Goal: Transaction & Acquisition: Purchase product/service

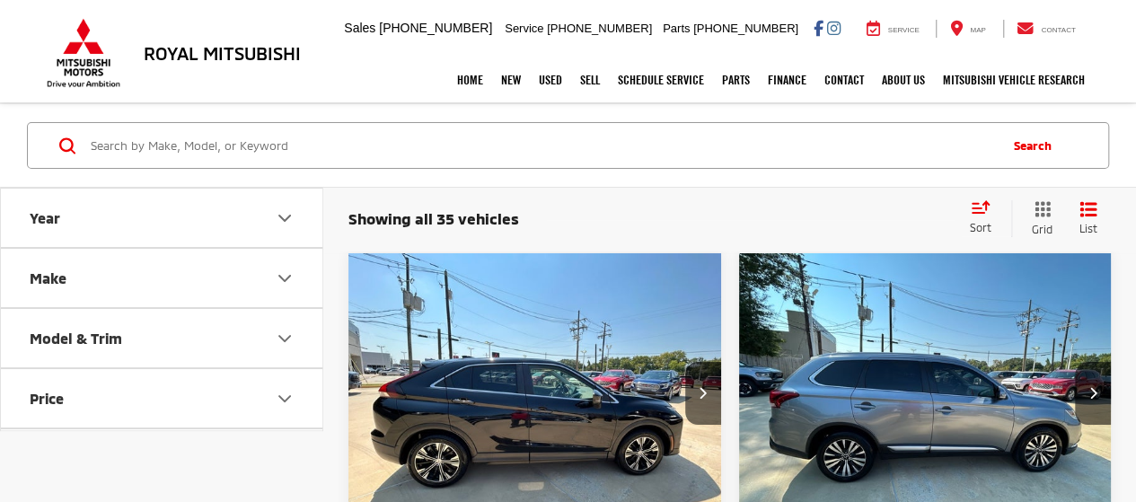
click at [198, 286] on button "Make" at bounding box center [162, 278] width 323 height 58
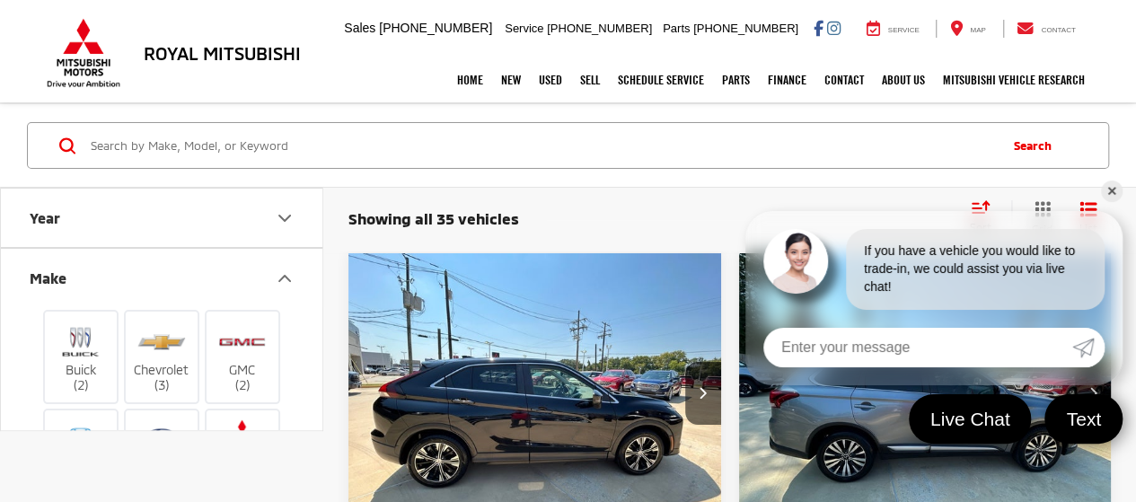
click at [1111, 185] on link "✕" at bounding box center [1112, 191] width 22 height 22
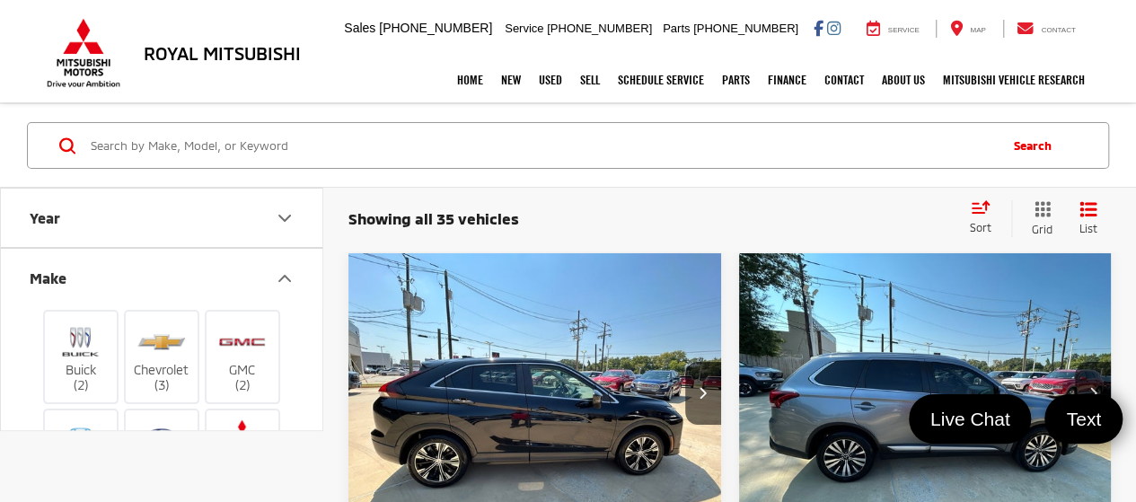
click at [293, 216] on icon "Year" at bounding box center [285, 218] width 22 height 22
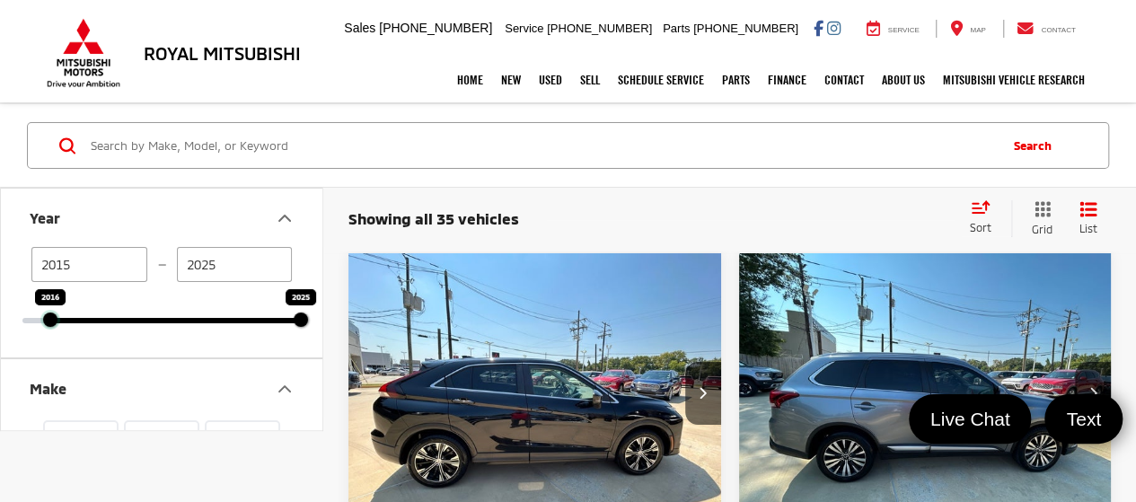
drag, startPoint x: 23, startPoint y: 317, endPoint x: 50, endPoint y: 313, distance: 27.2
click at [50, 313] on div at bounding box center [50, 319] width 14 height 14
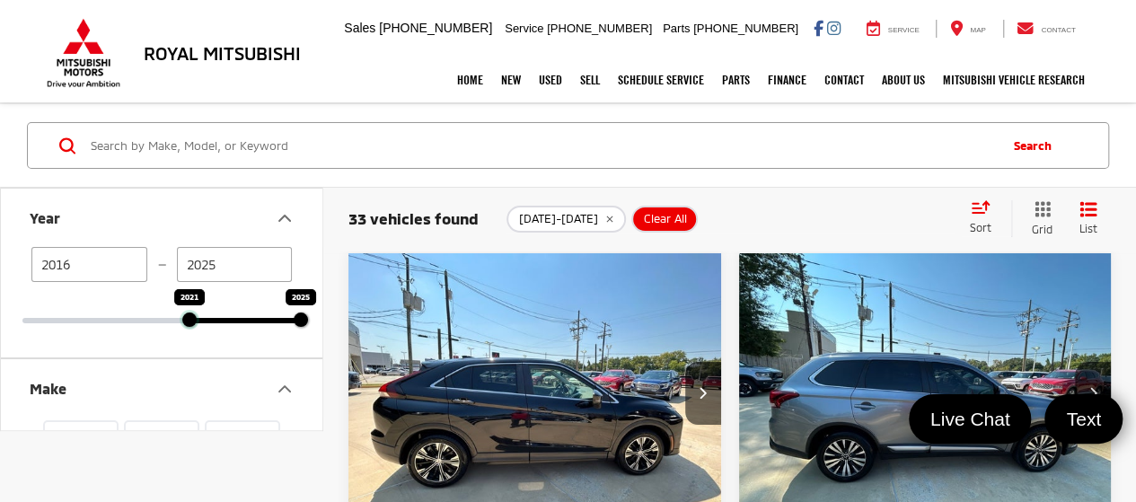
drag, startPoint x: 56, startPoint y: 322, endPoint x: 185, endPoint y: 319, distance: 129.3
click at [185, 319] on div at bounding box center [189, 319] width 14 height 14
type input "2021"
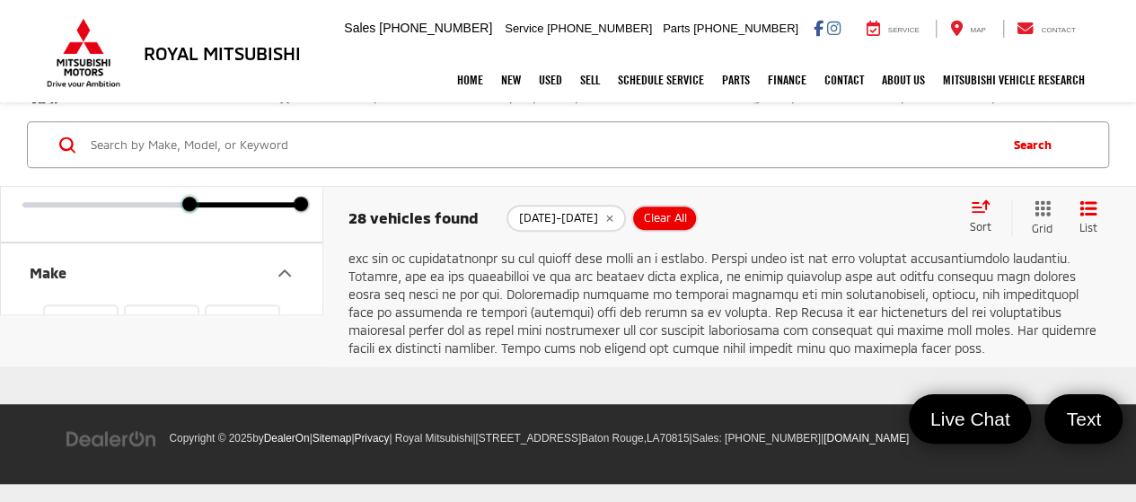
scroll to position [11043, 0]
click at [862, 51] on link "2" at bounding box center [868, 35] width 29 height 32
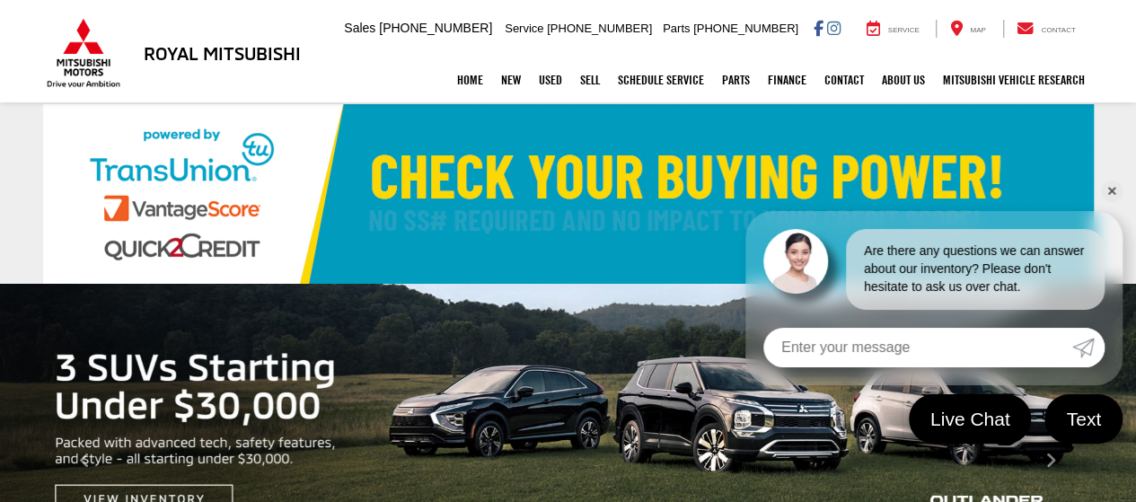
click at [1107, 192] on link "✕" at bounding box center [1112, 191] width 22 height 22
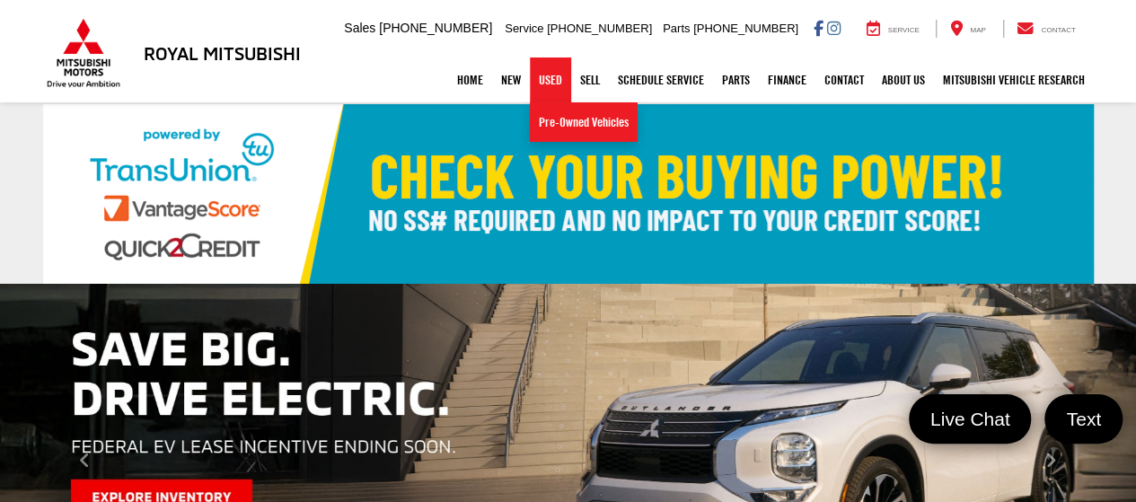
click at [540, 78] on link "Used" at bounding box center [550, 79] width 41 height 45
